Goal: Transaction & Acquisition: Purchase product/service

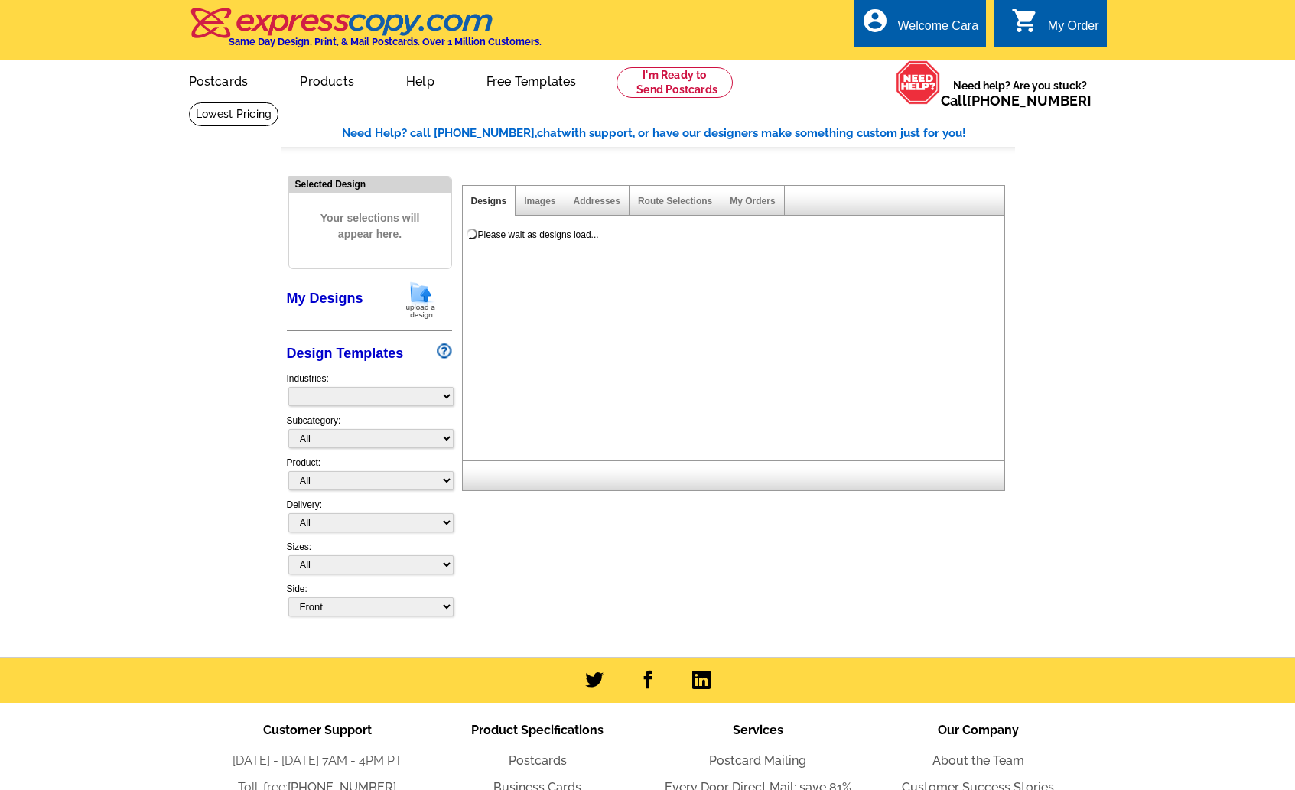
select select "785"
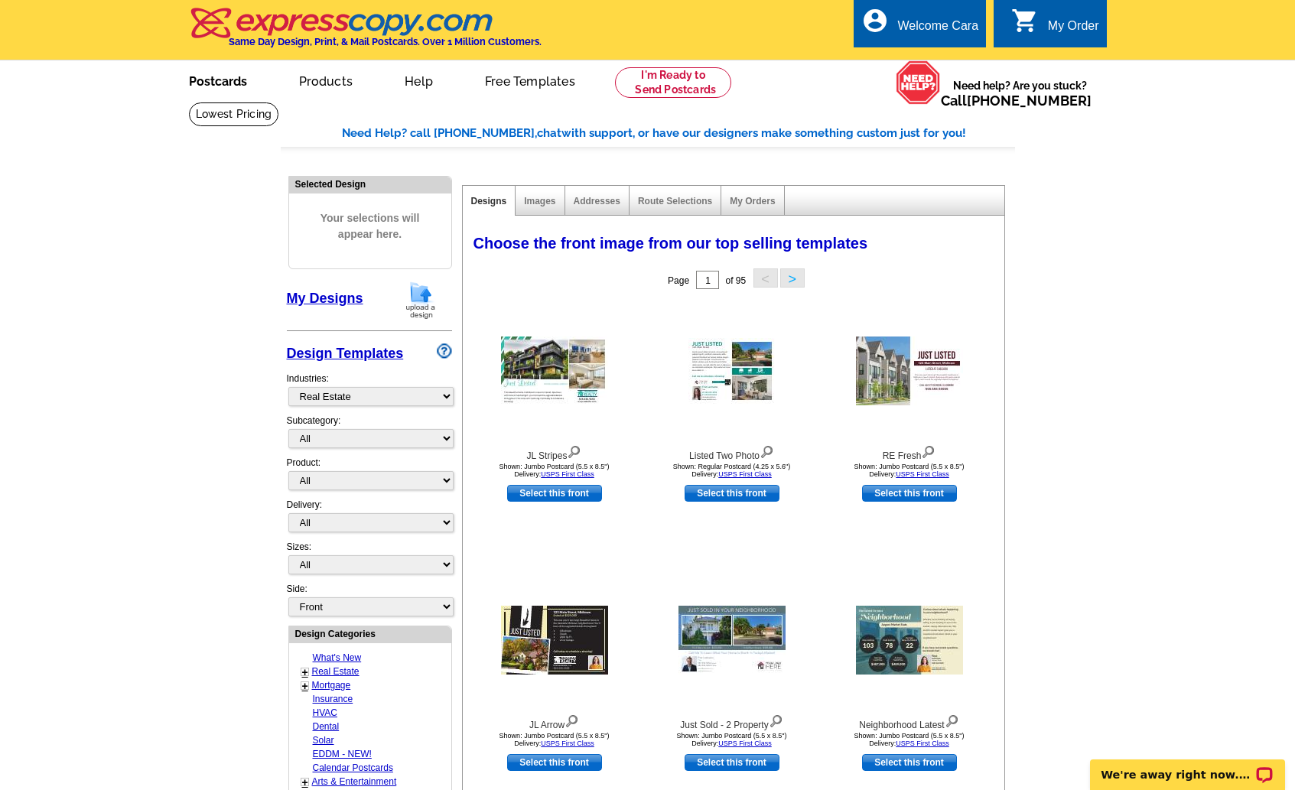
click at [193, 78] on link "Postcards" at bounding box center [217, 80] width 107 height 36
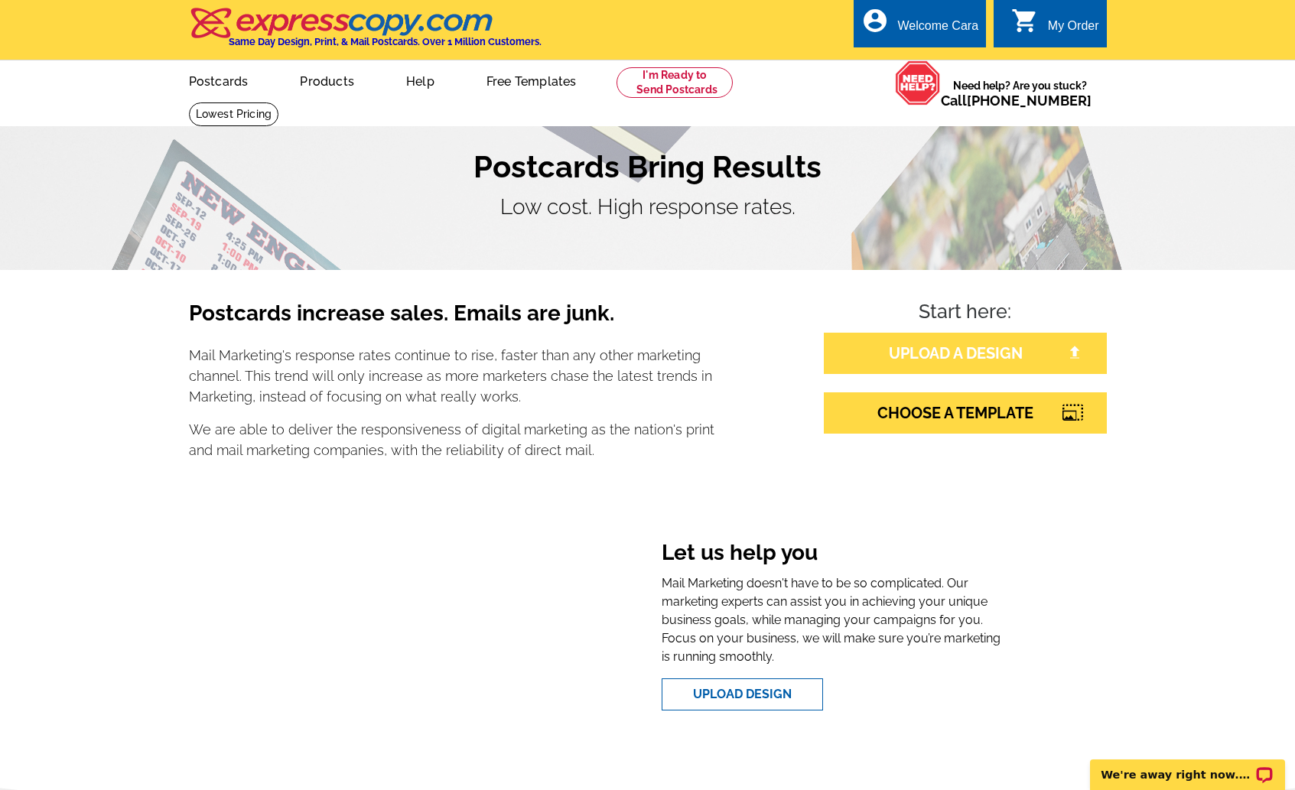
click at [872, 348] on link "UPLOAD A DESIGN" at bounding box center [965, 353] width 283 height 41
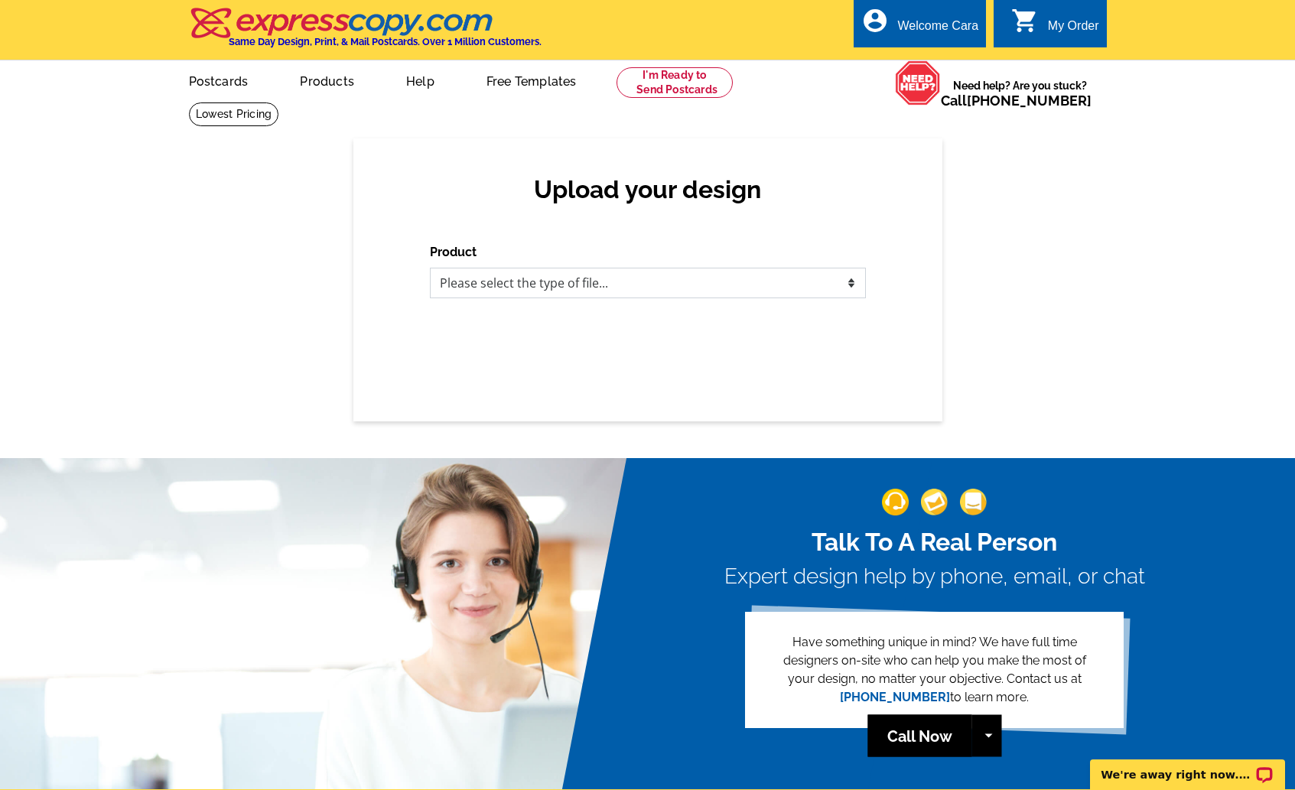
click at [551, 281] on select "Please select the type of file... Postcards Business Cards Letters and flyers G…" at bounding box center [648, 283] width 436 height 31
select select "1"
click at [430, 268] on select "Please select the type of file... Postcards Business Cards Letters and flyers G…" at bounding box center [648, 283] width 436 height 31
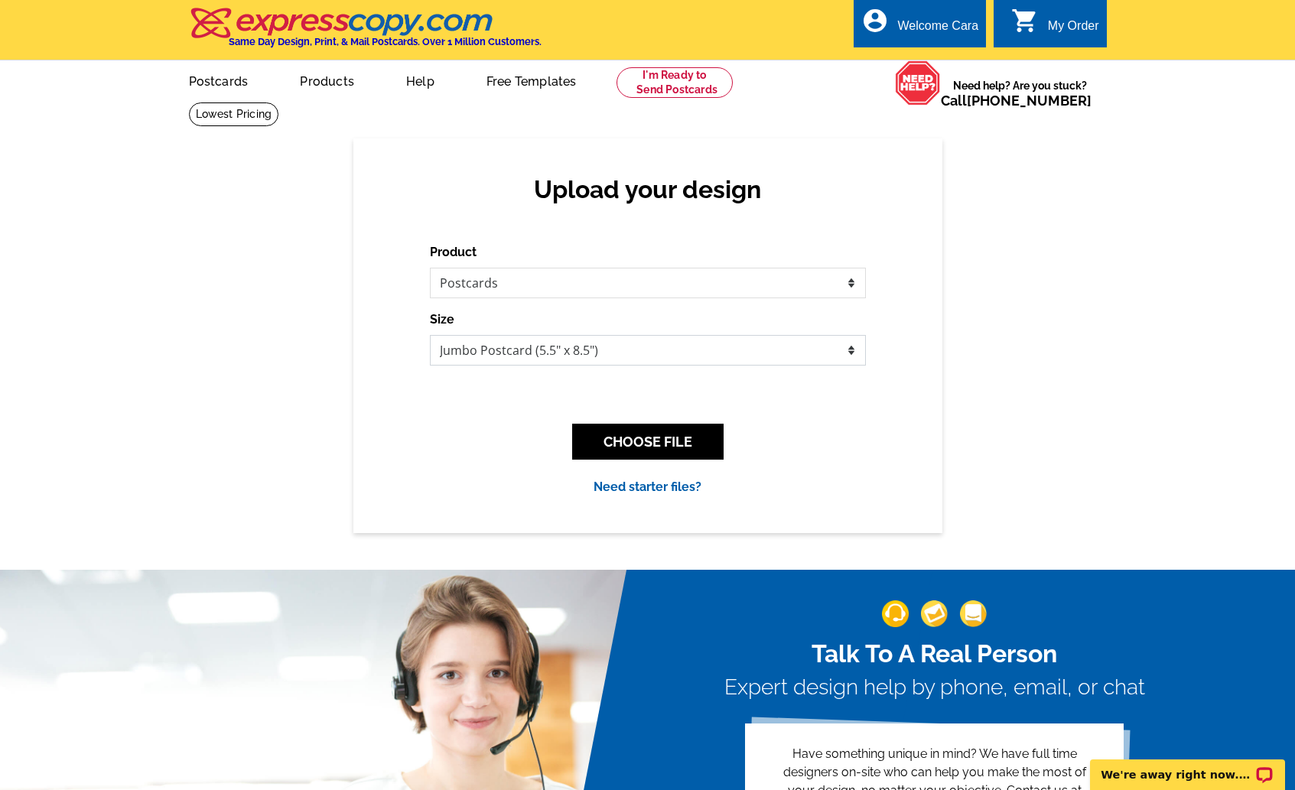
click at [604, 354] on select "Jumbo Postcard (5.5" x 8.5") Regular Postcard (4.25" x 5.6") Panoramic Postcard…" at bounding box center [648, 350] width 436 height 31
select select "1"
click at [430, 335] on select "Jumbo Postcard (5.5" x 8.5") Regular Postcard (4.25" x 5.6") Panoramic Postcard…" at bounding box center [648, 350] width 436 height 31
click at [676, 435] on button "CHOOSE FILE" at bounding box center [647, 442] width 151 height 36
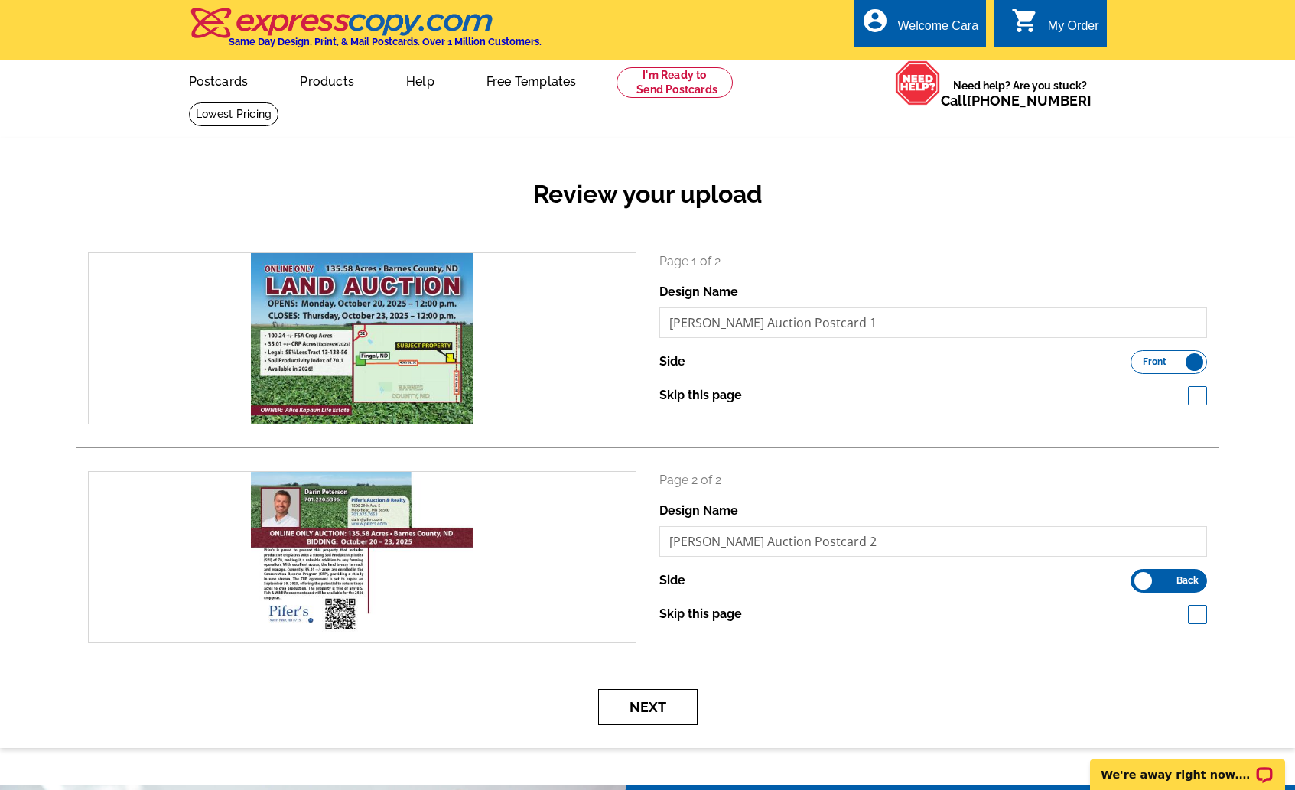
click at [618, 709] on button "Next" at bounding box center [647, 707] width 99 height 36
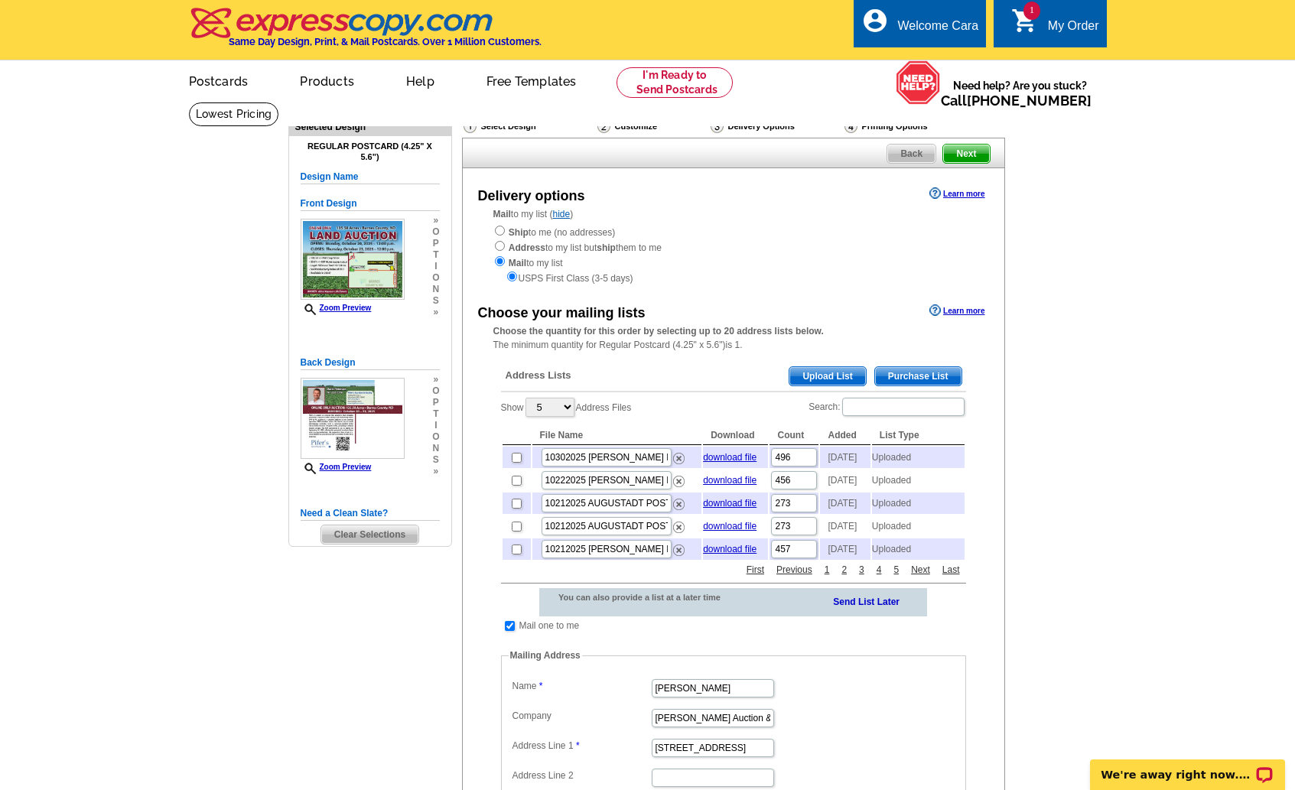
click at [829, 363] on div "Address Lists Purchase List Upload List" at bounding box center [733, 378] width 465 height 30
click at [826, 371] on span "Upload List" at bounding box center [828, 376] width 76 height 18
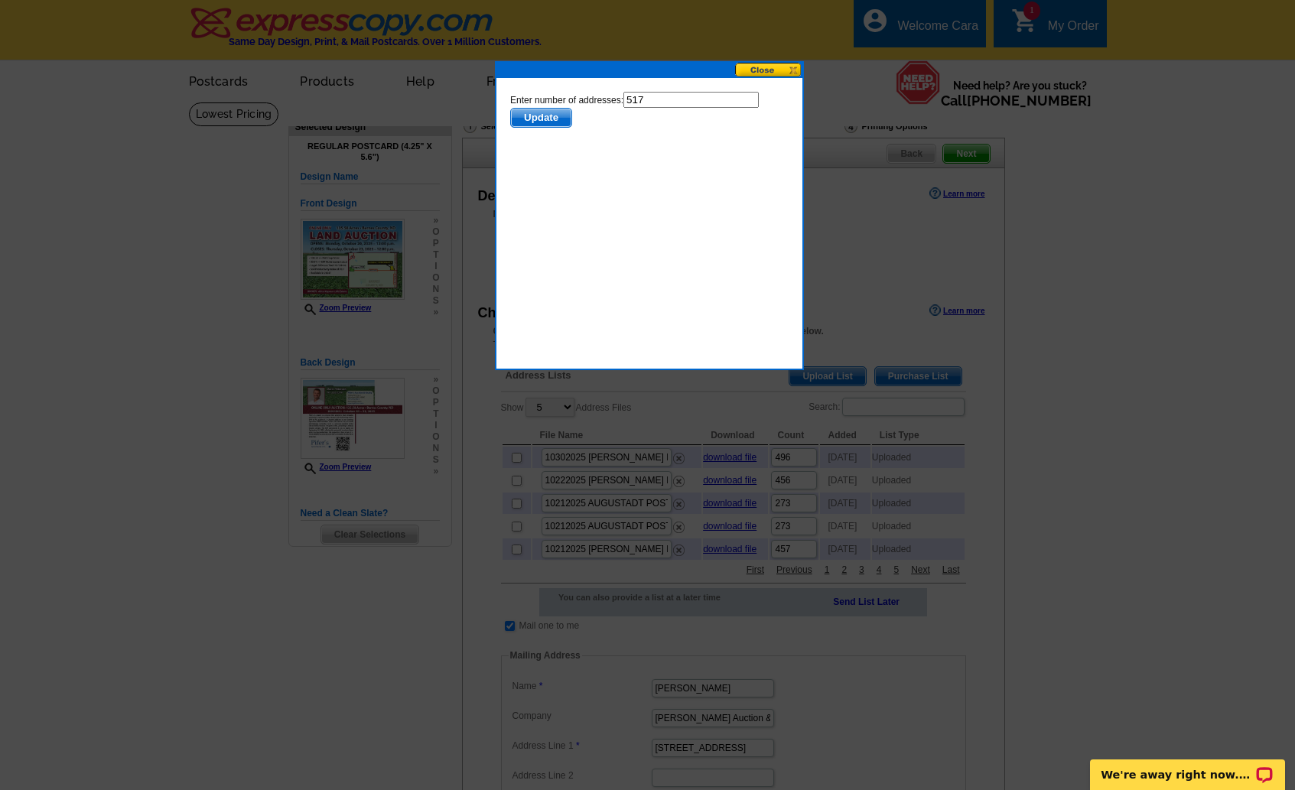
click at [672, 95] on input "517" at bounding box center [690, 100] width 135 height 16
type input "516"
click at [544, 116] on span "Update" at bounding box center [540, 118] width 60 height 18
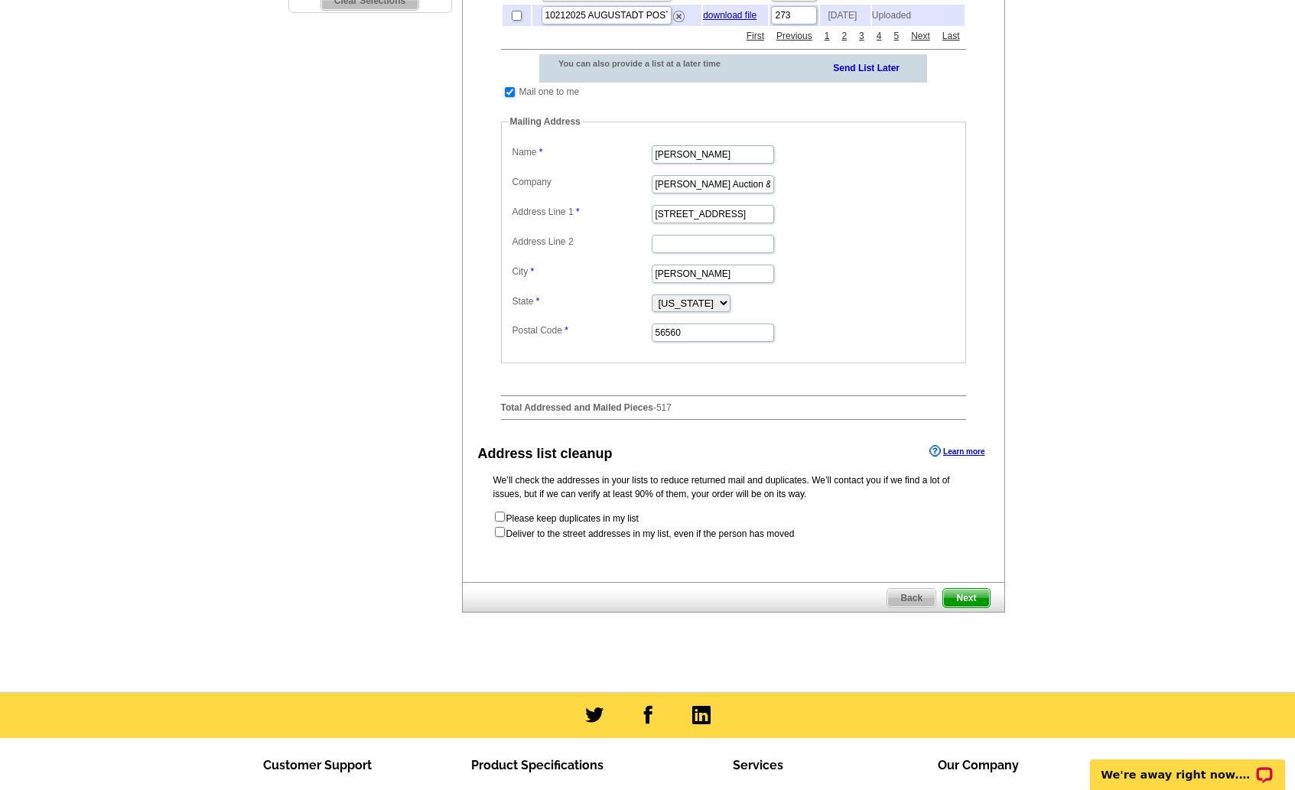
scroll to position [568, 0]
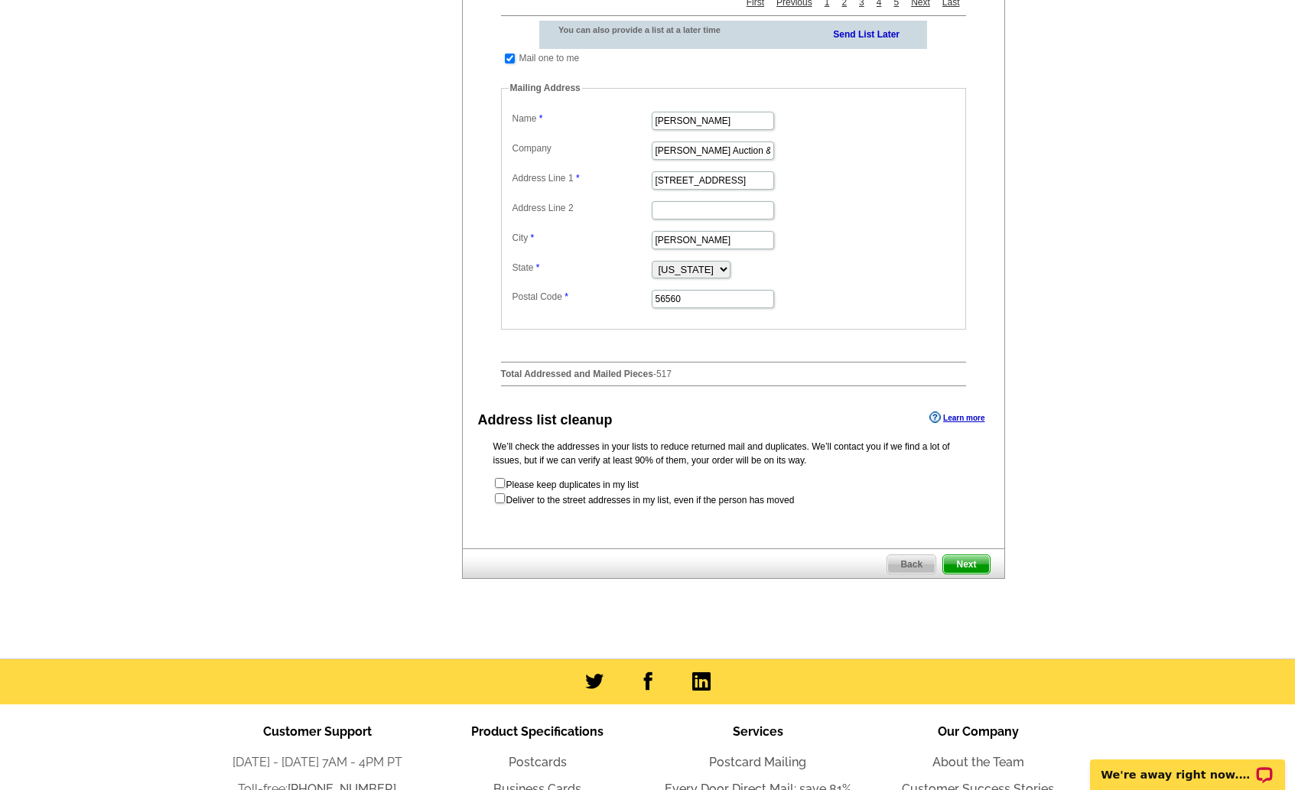
click at [962, 574] on span "Next" at bounding box center [966, 564] width 46 height 18
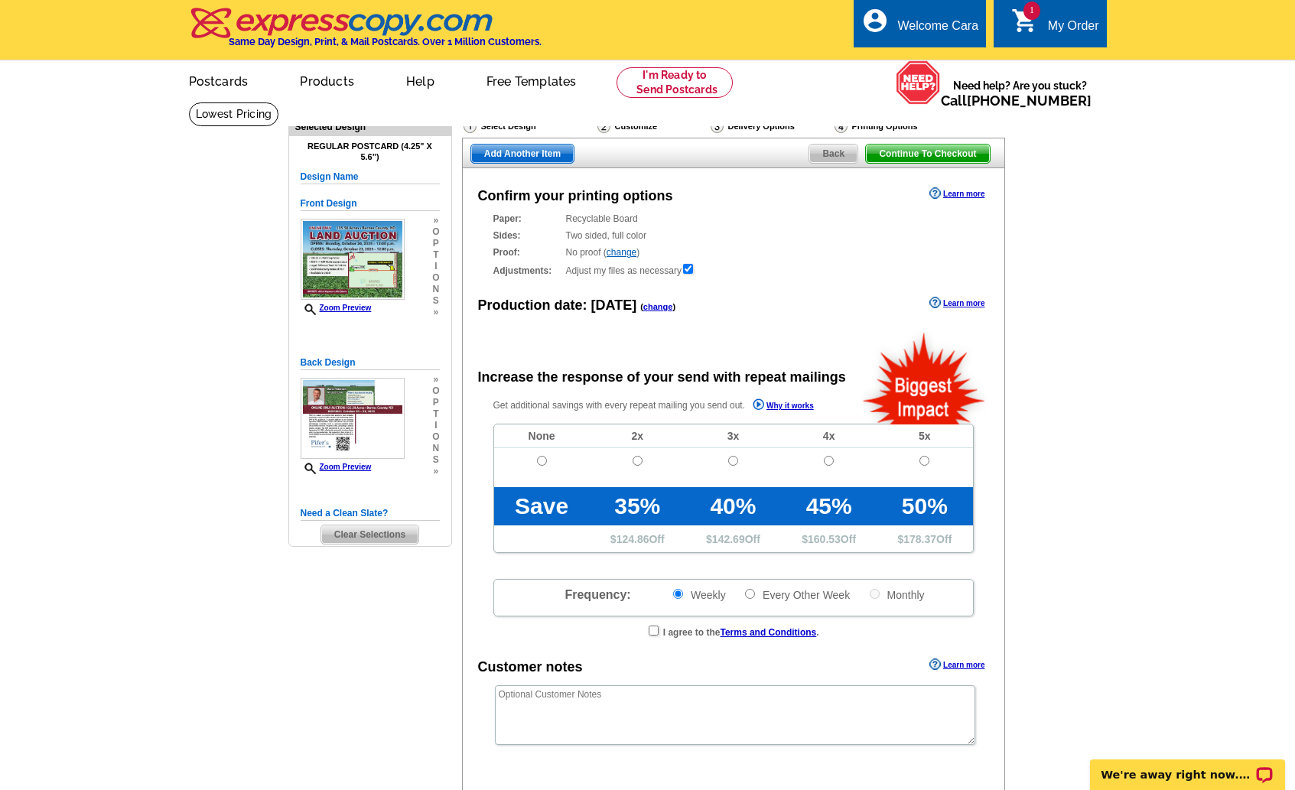
radio input "false"
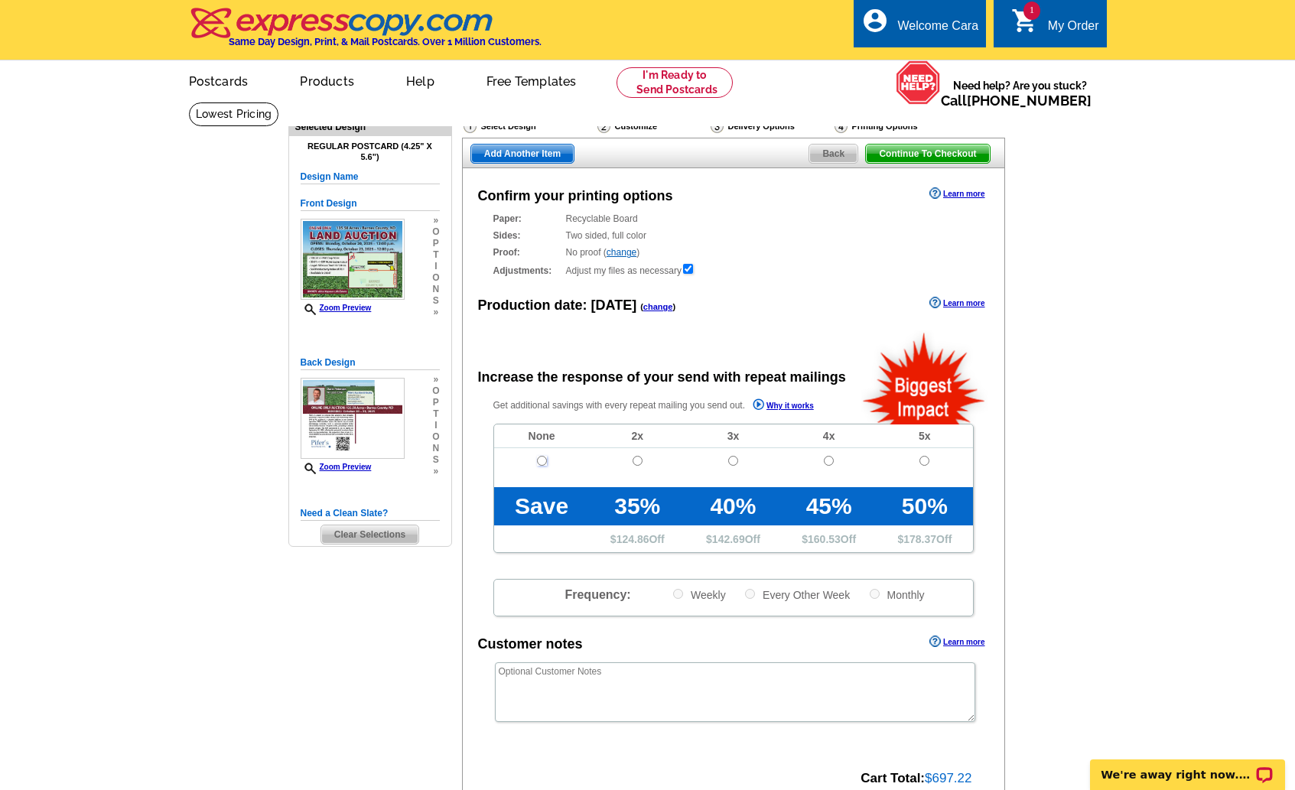
click at [539, 461] on input "radio" at bounding box center [542, 461] width 10 height 10
radio input "true"
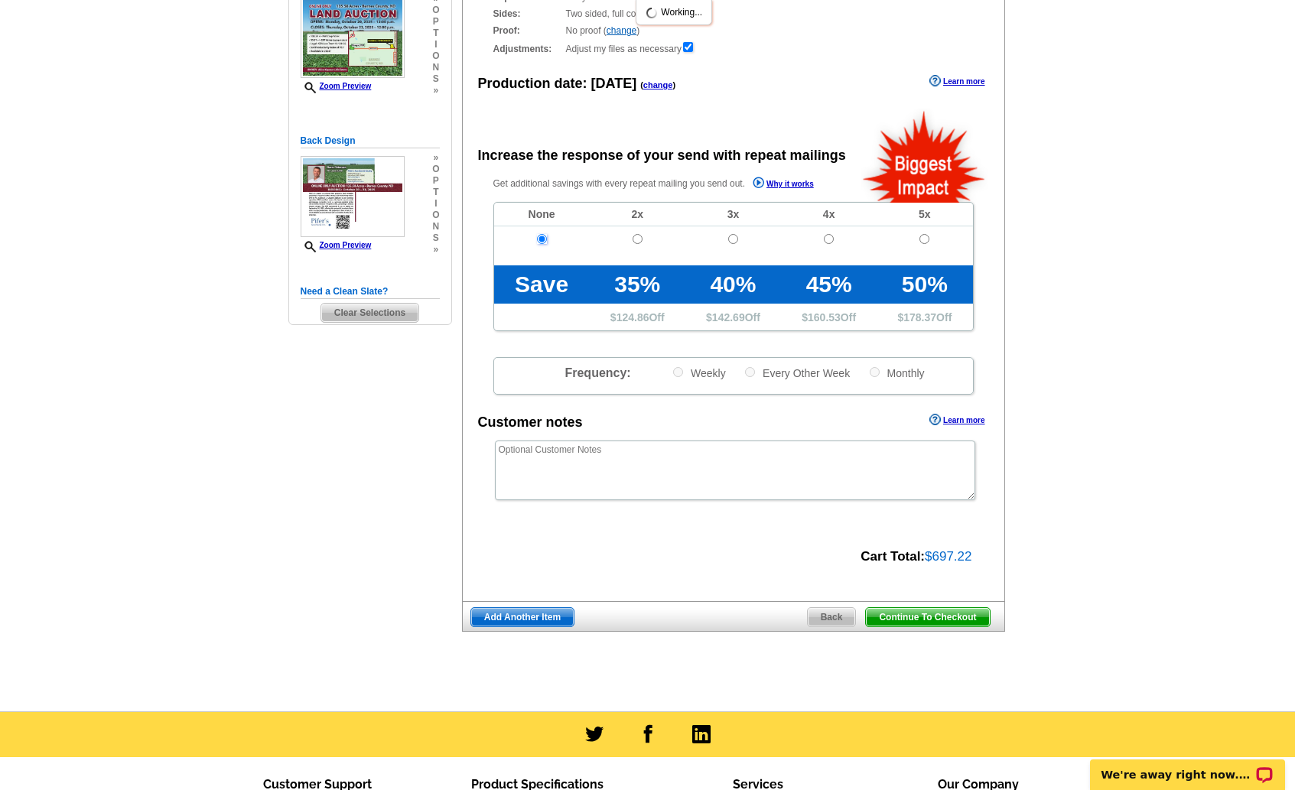
scroll to position [436, 0]
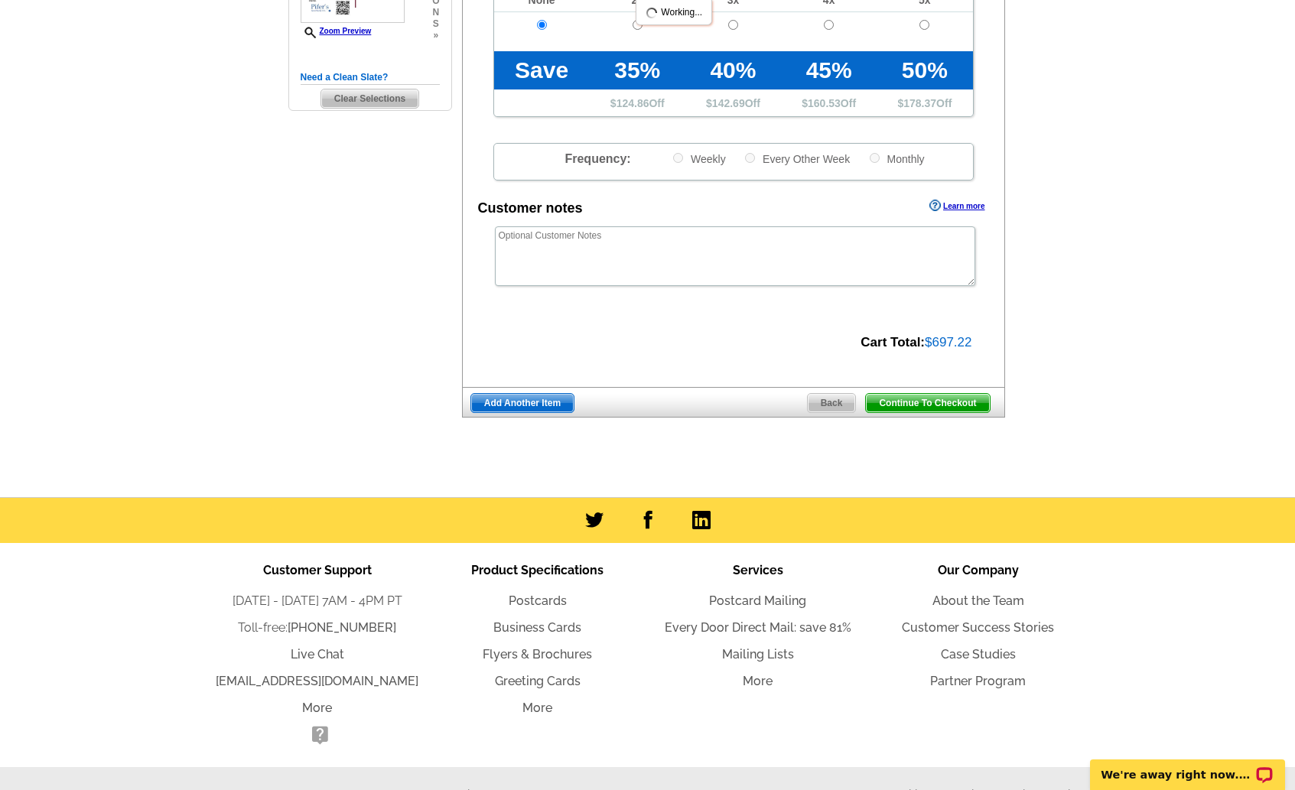
click at [962, 392] on div "Continue To Checkout Back Add Another Item" at bounding box center [733, 402] width 543 height 31
drag, startPoint x: 962, startPoint y: 399, endPoint x: 1268, endPoint y: 392, distance: 306.1
click at [962, 399] on span "Continue To Checkout" at bounding box center [927, 403] width 123 height 18
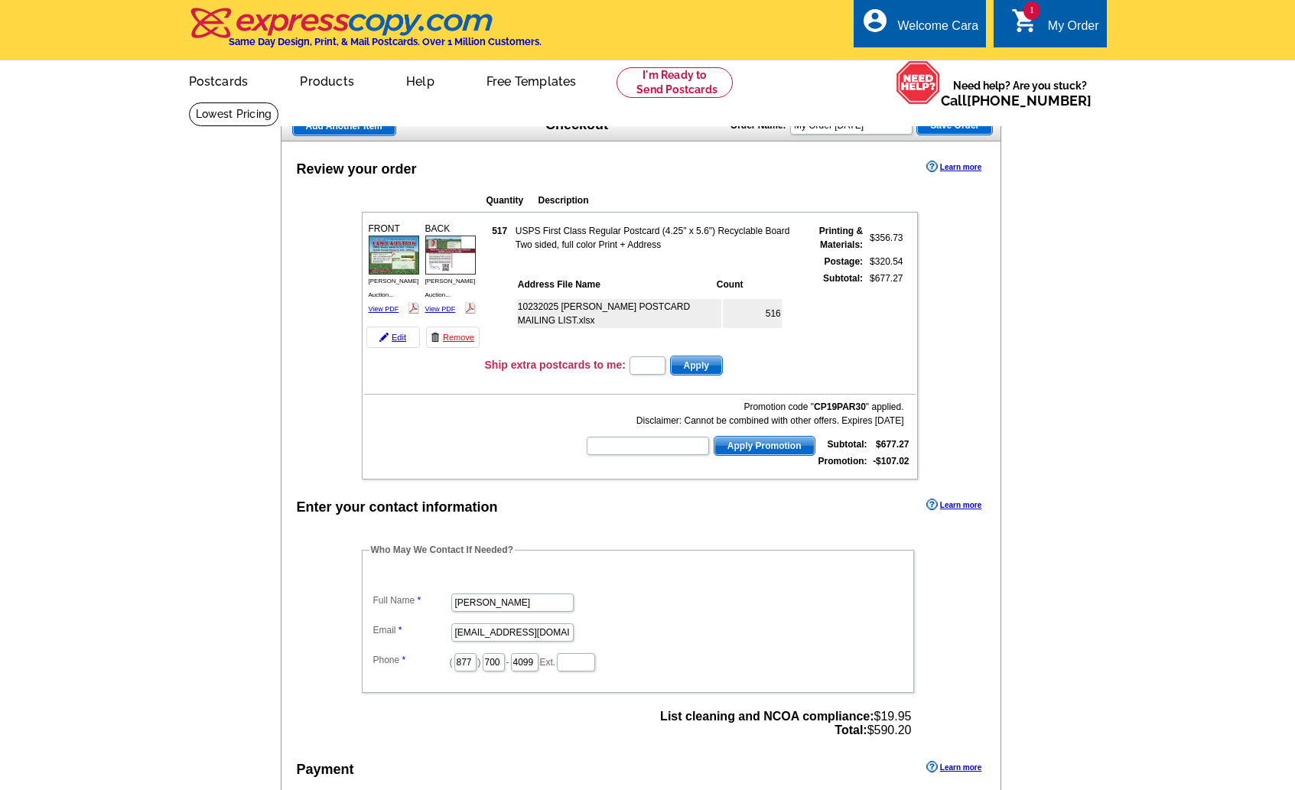
click at [385, 555] on legend "Who May We Contact If Needed?" at bounding box center [442, 550] width 145 height 14
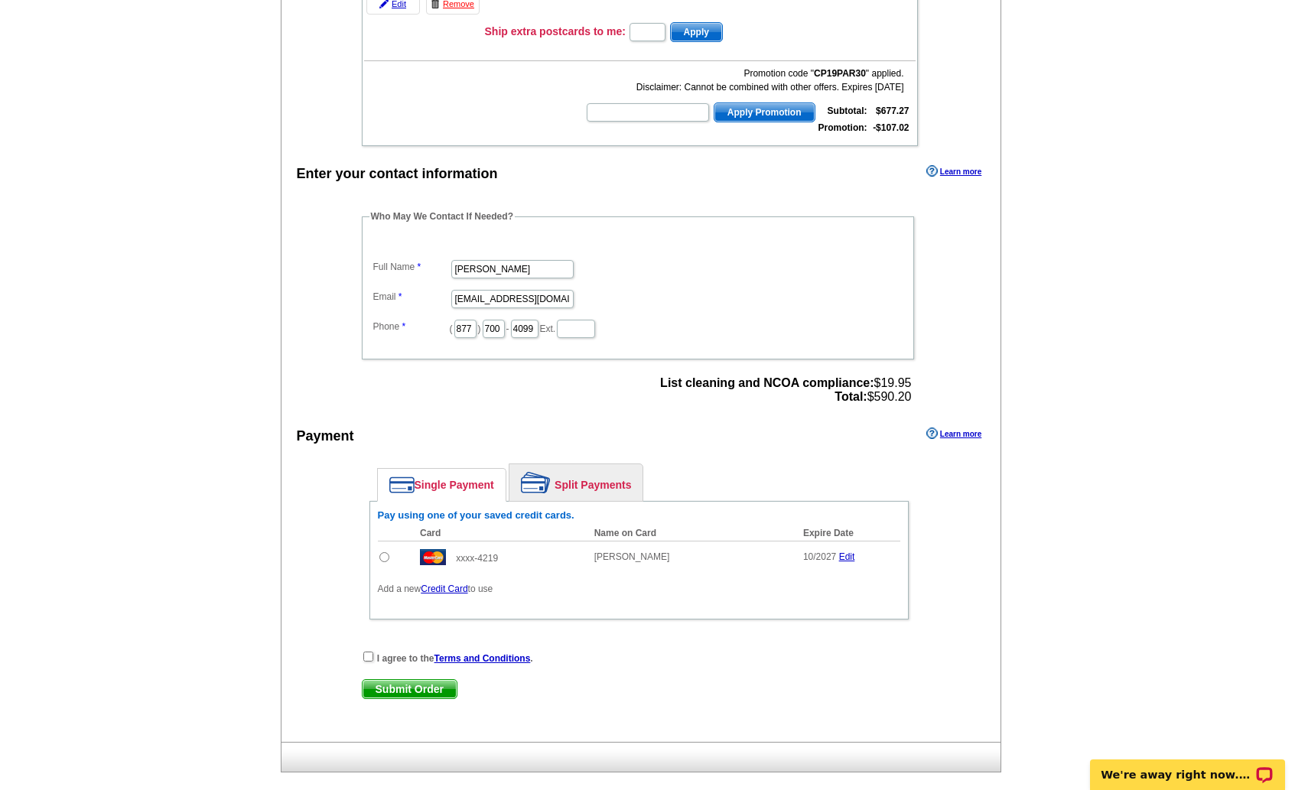
click at [384, 556] on input "radio" at bounding box center [384, 557] width 10 height 10
radio input "true"
click at [365, 655] on input "checkbox" at bounding box center [368, 657] width 10 height 10
checkbox input "true"
click at [385, 688] on span "Submit Order" at bounding box center [410, 689] width 94 height 18
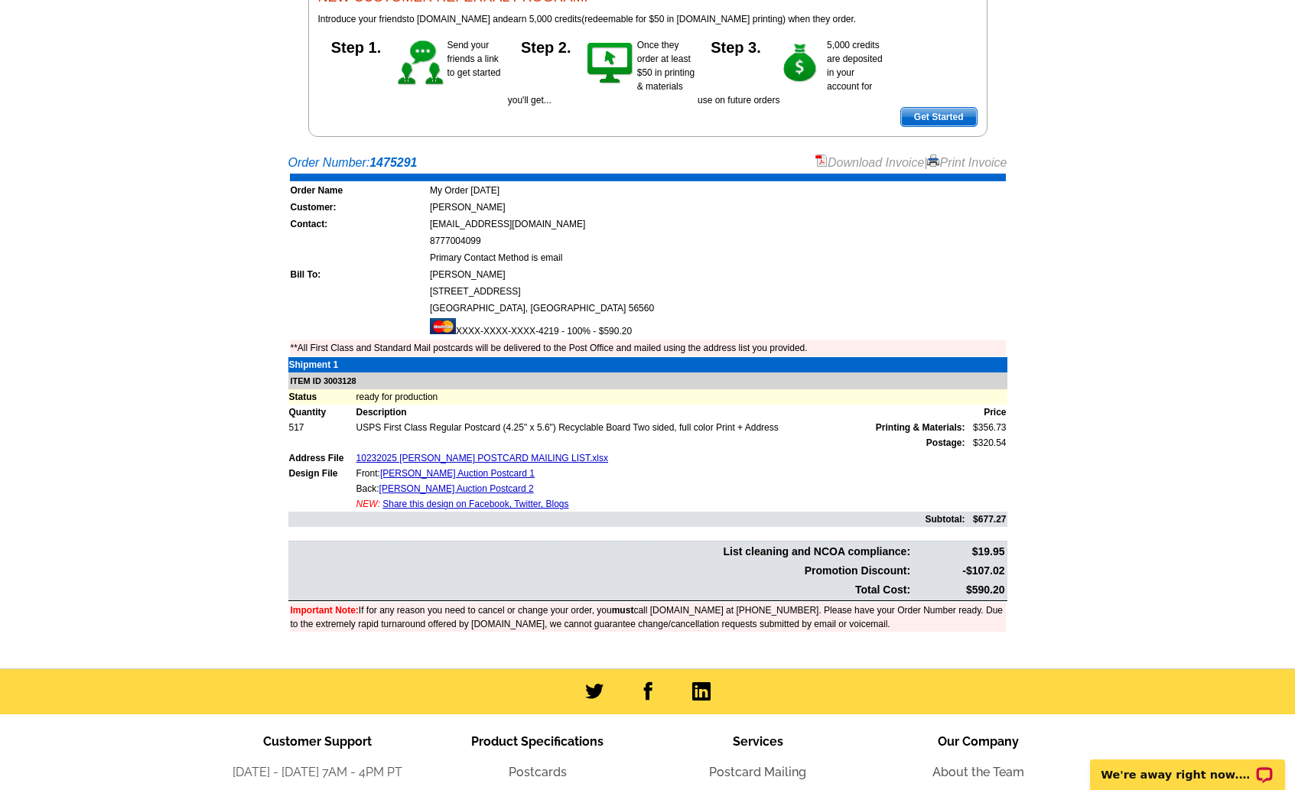
scroll to position [278, 0]
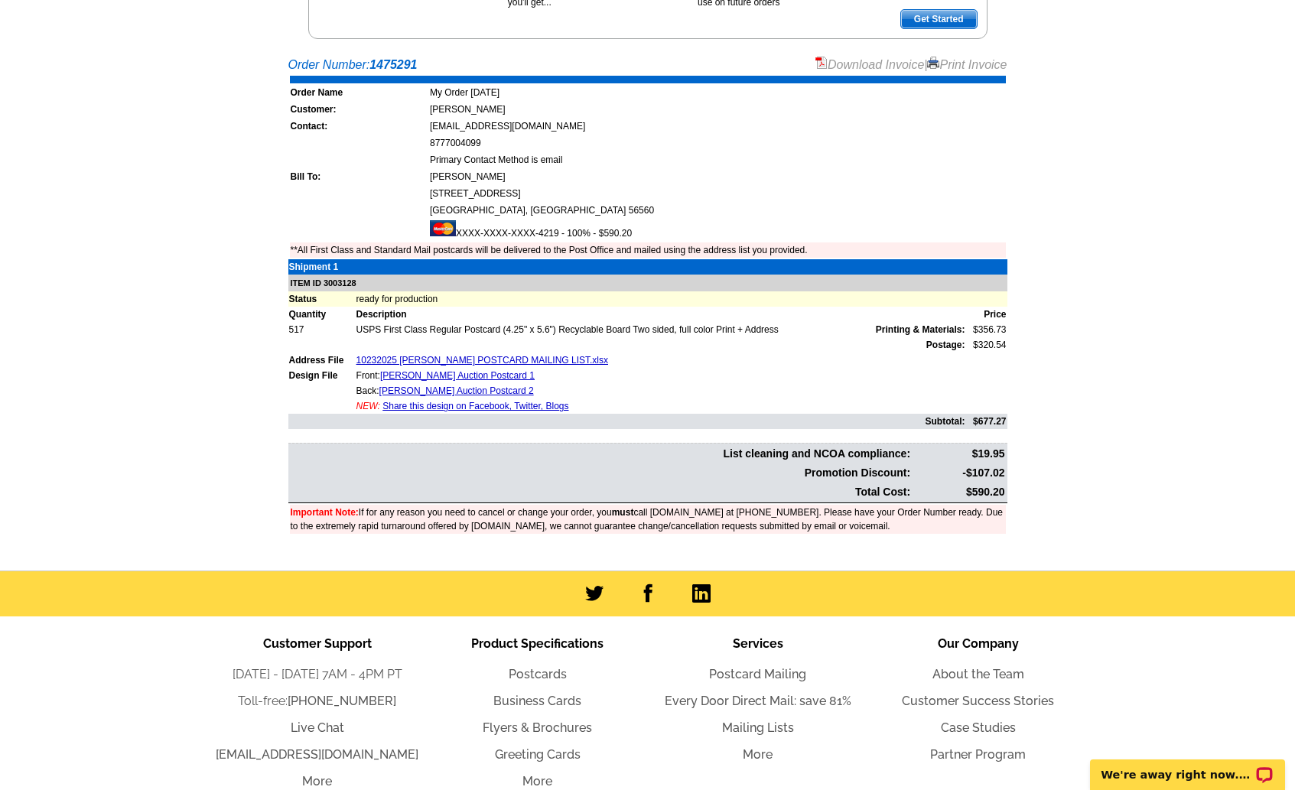
drag, startPoint x: 1086, startPoint y: 504, endPoint x: 1076, endPoint y: 324, distance: 180.1
click at [1086, 504] on main "Order Number: 1475291 Download Invoice | Print Invoice Order Name My Order 2025…" at bounding box center [647, 309] width 1295 height 523
click at [1068, 292] on main "Order Number: 1475291 Download Invoice | Print Invoice Order Name My Order 2025…" at bounding box center [647, 309] width 1295 height 523
drag, startPoint x: 1115, startPoint y: 316, endPoint x: 1107, endPoint y: 314, distance: 8.0
click at [1115, 316] on main "Order Number: 1475291 Download Invoice | Print Invoice Order Name My Order 2025…" at bounding box center [647, 309] width 1295 height 523
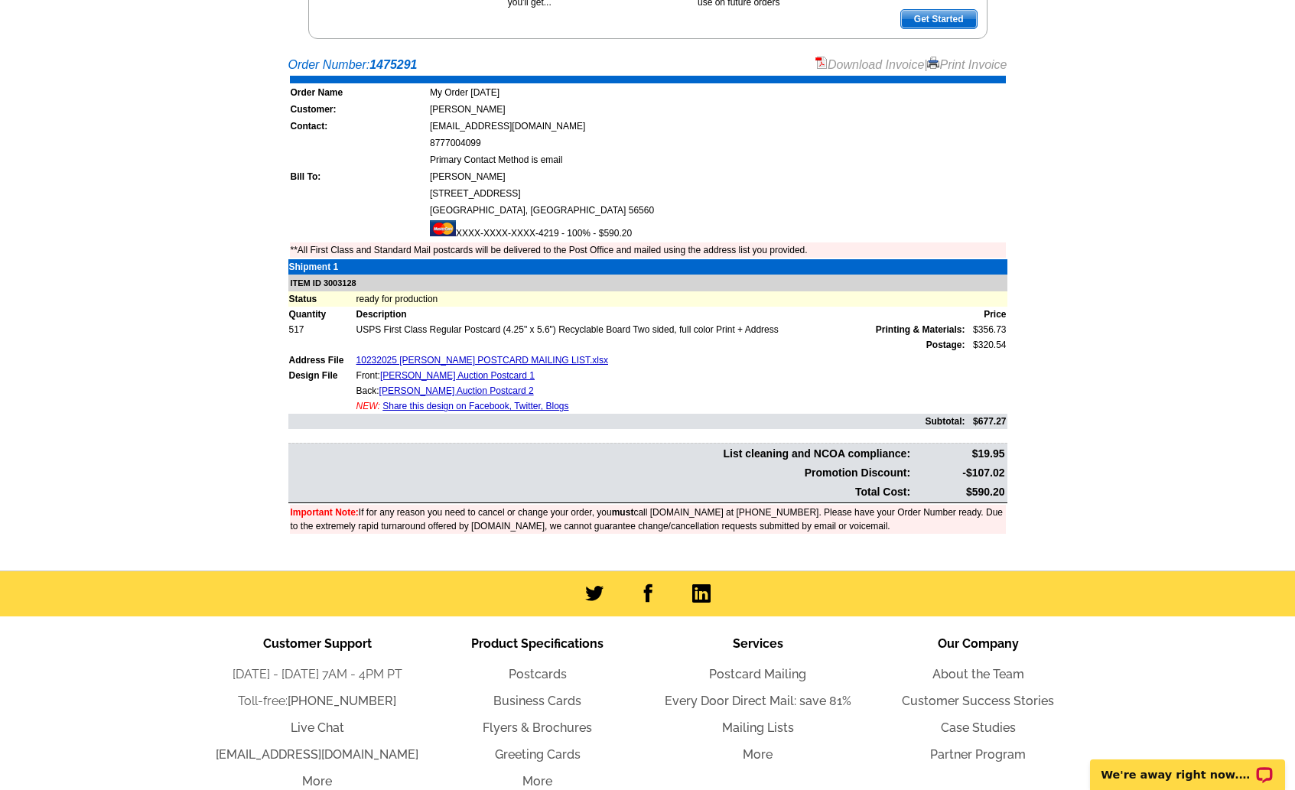
click at [1103, 435] on main "Order Number: 1475291 Download Invoice | Print Invoice Order Name My Order 2025…" at bounding box center [647, 309] width 1295 height 523
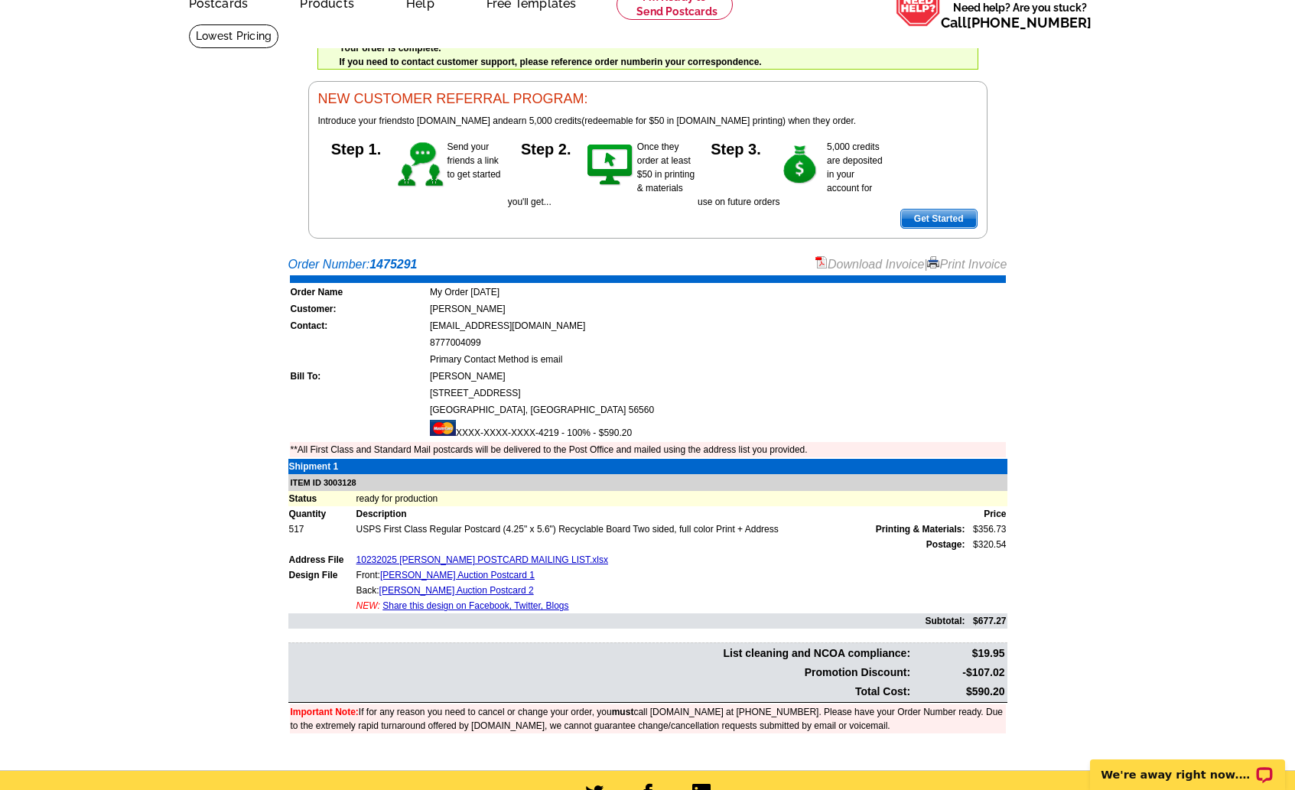
scroll to position [80, 0]
